Goal: Find specific page/section: Find specific page/section

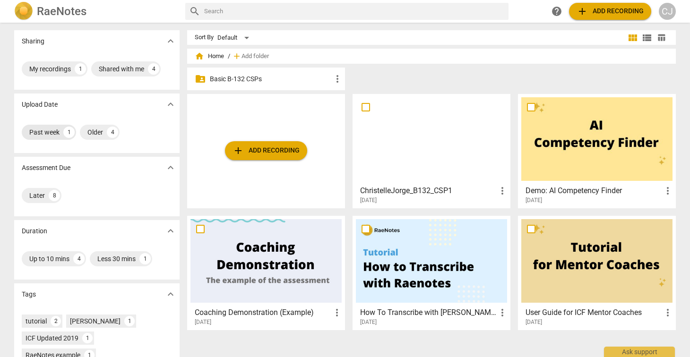
click at [44, 133] on div "Past week" at bounding box center [44, 132] width 30 height 9
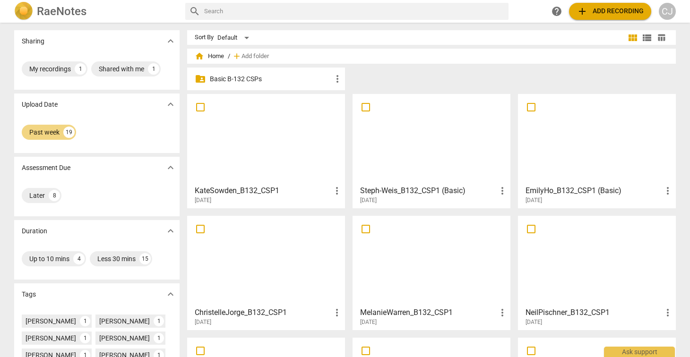
click at [582, 138] on div at bounding box center [596, 139] width 151 height 84
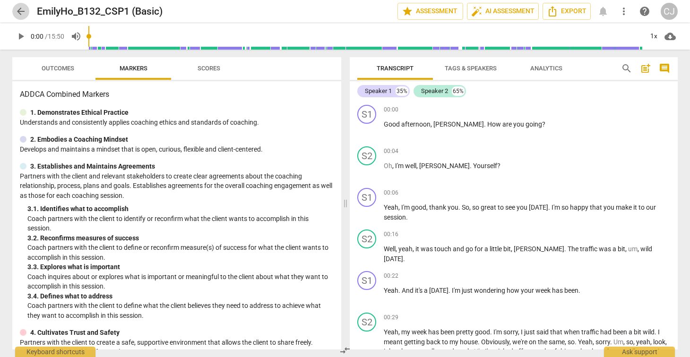
click at [20, 11] on span "arrow_back" at bounding box center [20, 11] width 11 height 11
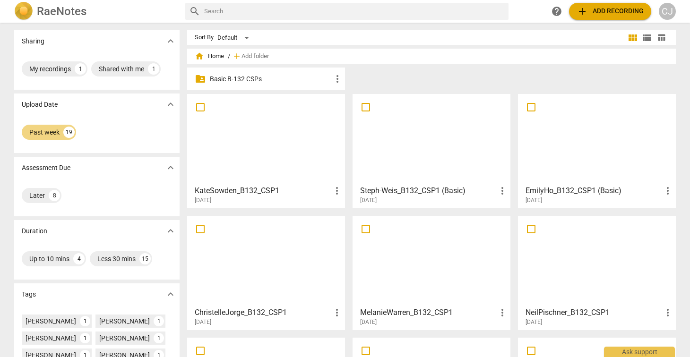
click at [386, 155] on div at bounding box center [431, 139] width 151 height 84
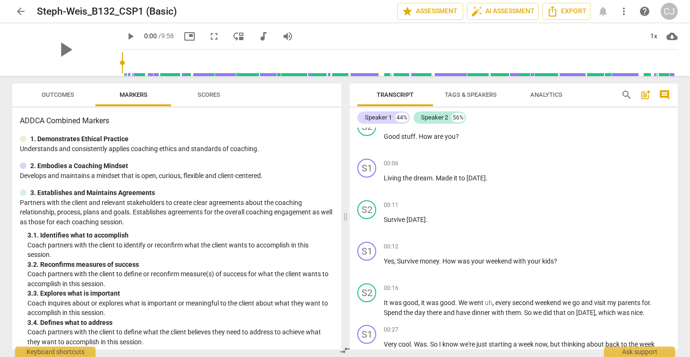
scroll to position [57, 0]
click at [547, 95] on span "Analytics" at bounding box center [546, 94] width 32 height 7
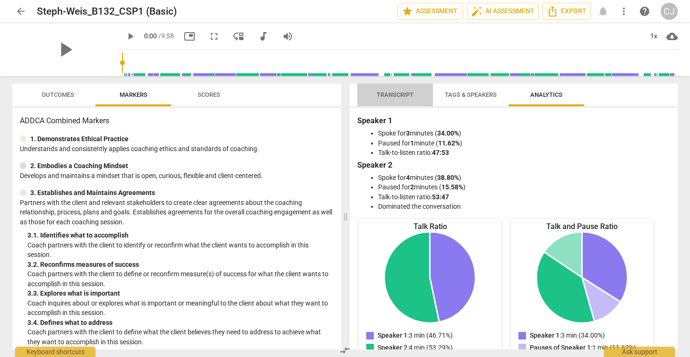
click at [393, 91] on span "Transcript" at bounding box center [395, 94] width 37 height 7
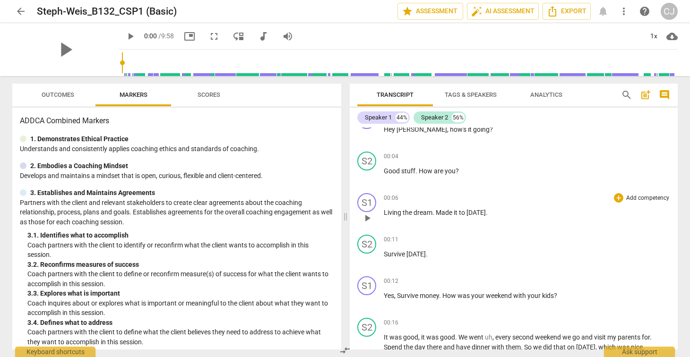
scroll to position [0, 0]
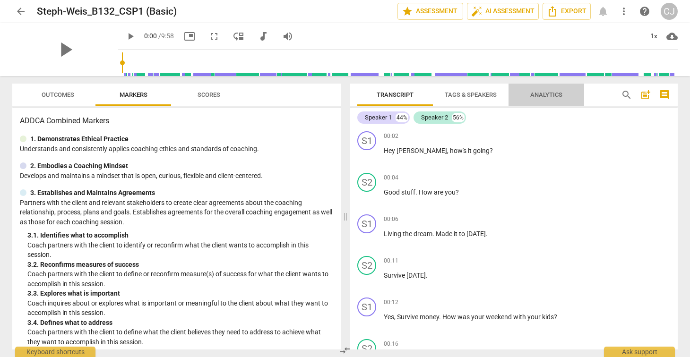
click at [544, 94] on span "Analytics" at bounding box center [546, 94] width 32 height 7
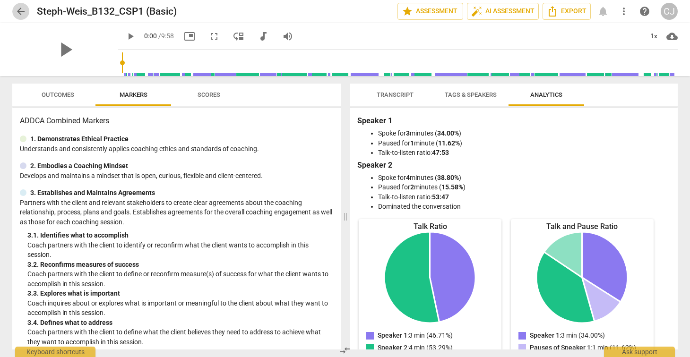
click at [19, 12] on span "arrow_back" at bounding box center [20, 11] width 11 height 11
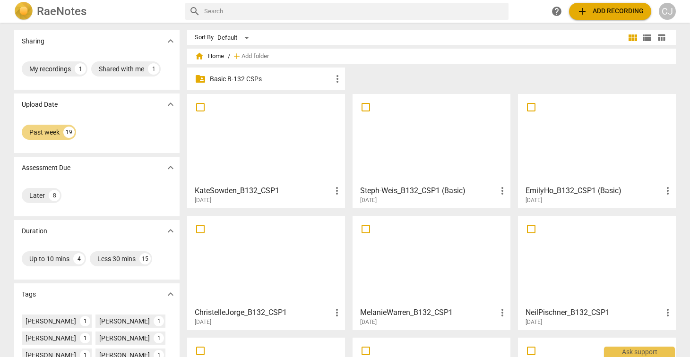
click at [245, 113] on div at bounding box center [265, 139] width 151 height 84
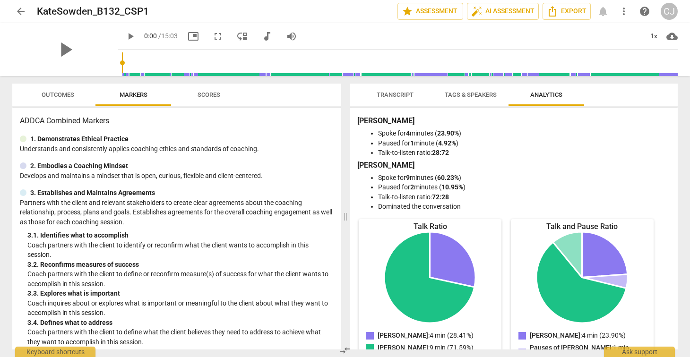
click at [15, 8] on span "arrow_back" at bounding box center [20, 11] width 11 height 11
